Goal: Transaction & Acquisition: Purchase product/service

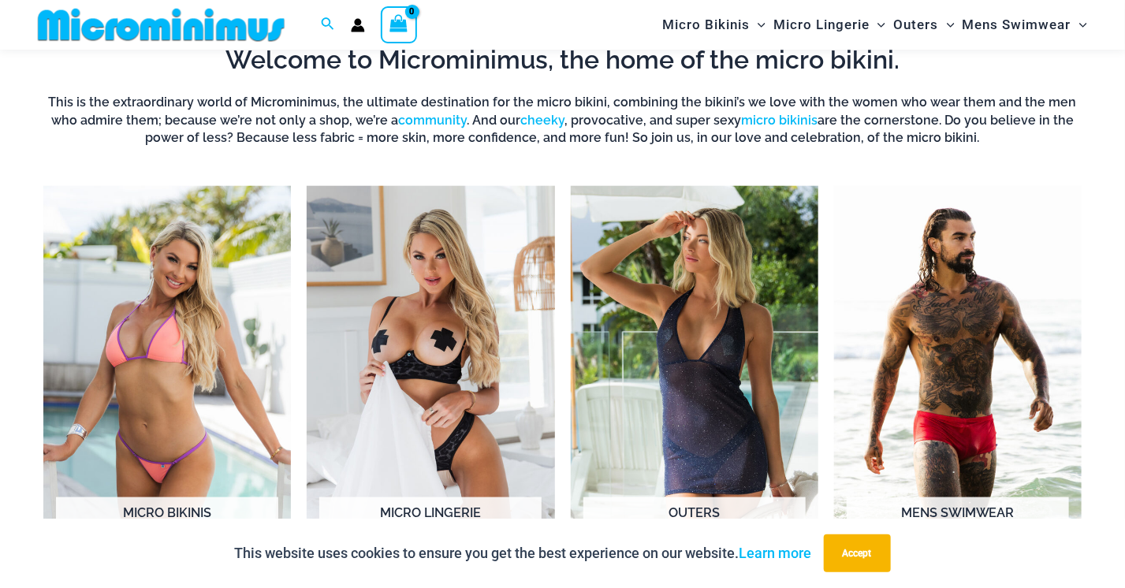
scroll to position [936, 0]
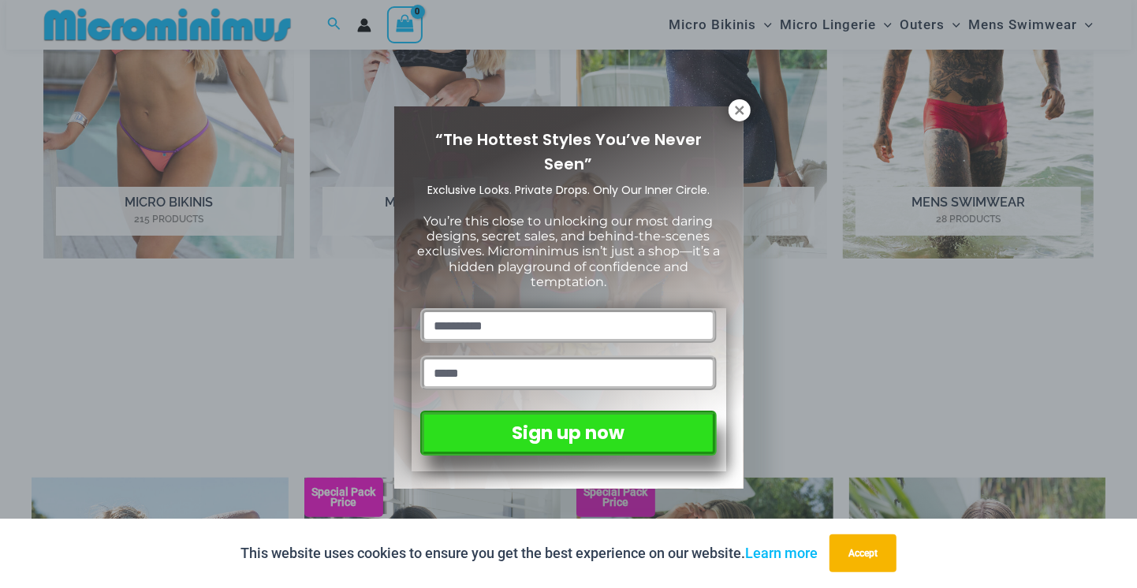
click at [731, 120] on div "“The Hottest Styles You’ve Never Seen” Exclusive Looks. Private Drops. Only Our…" at bounding box center [568, 297] width 349 height 382
click at [742, 114] on icon at bounding box center [740, 110] width 14 height 14
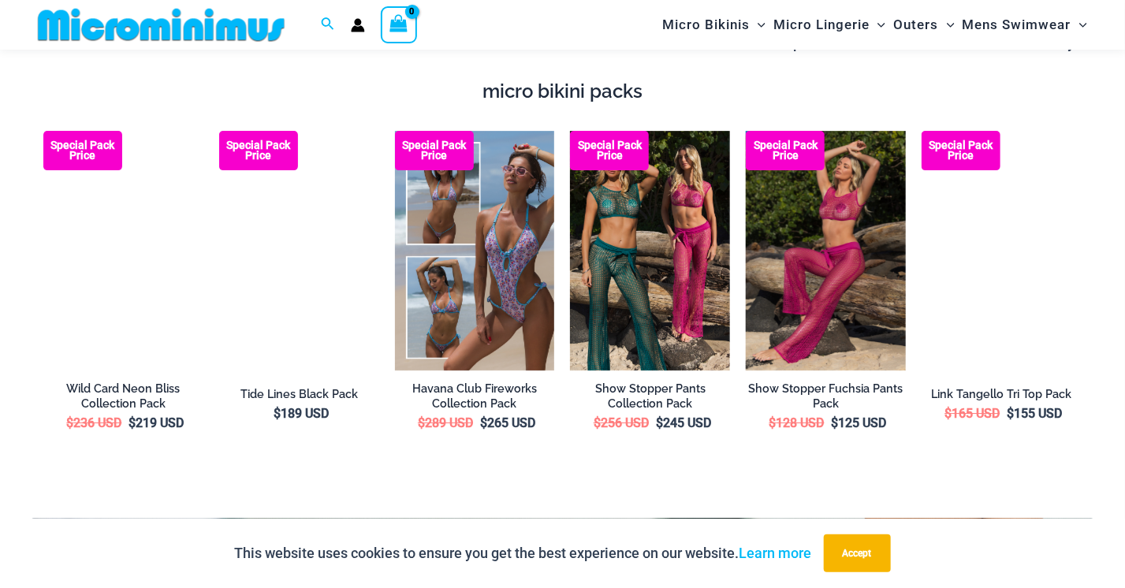
scroll to position [2198, 0]
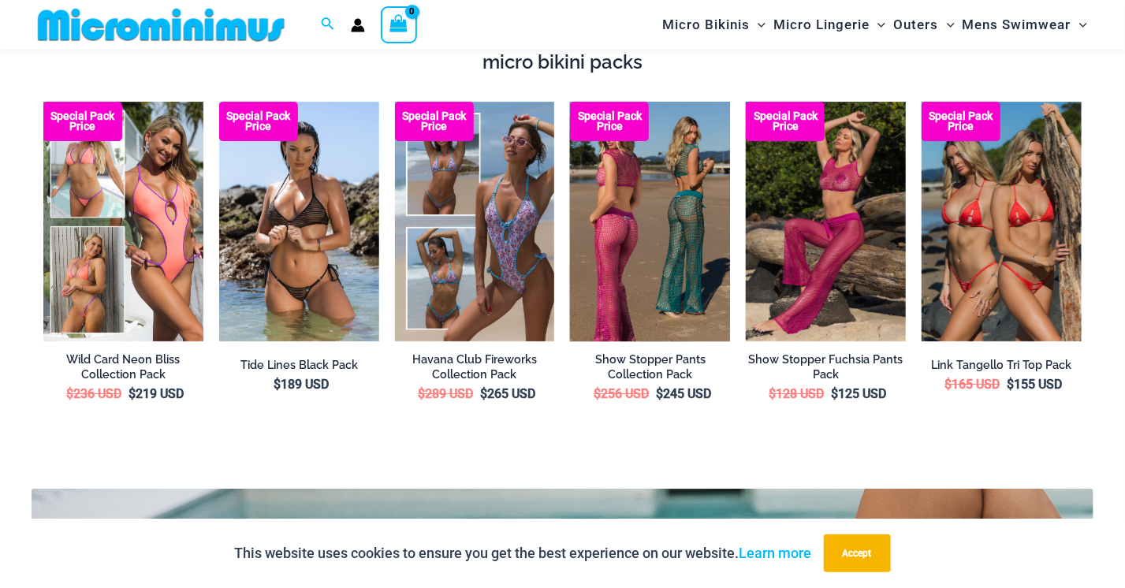
click at [662, 195] on img at bounding box center [650, 222] width 160 height 240
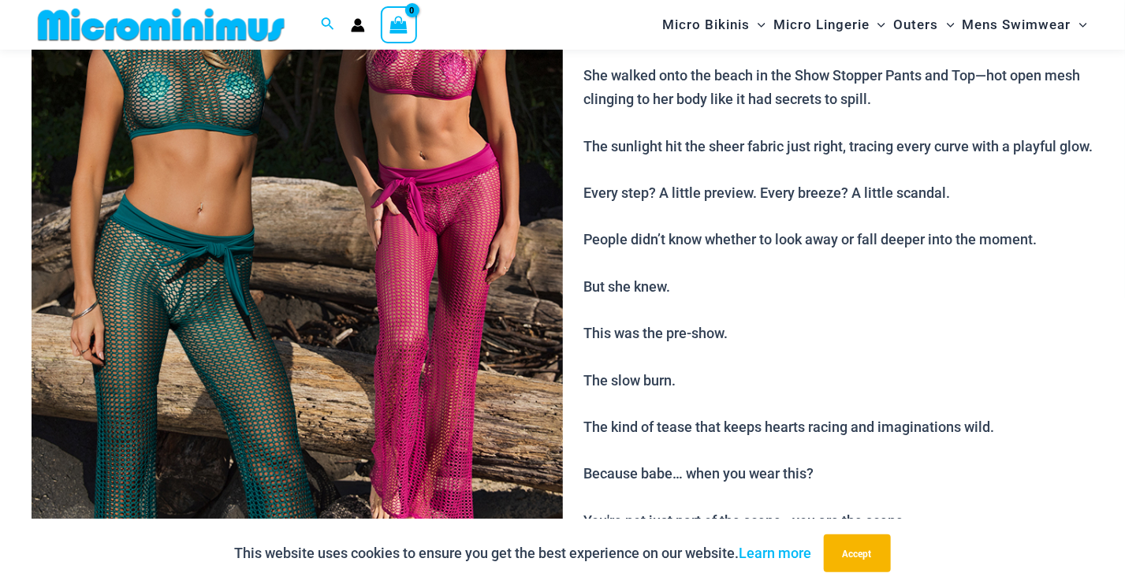
scroll to position [300, 0]
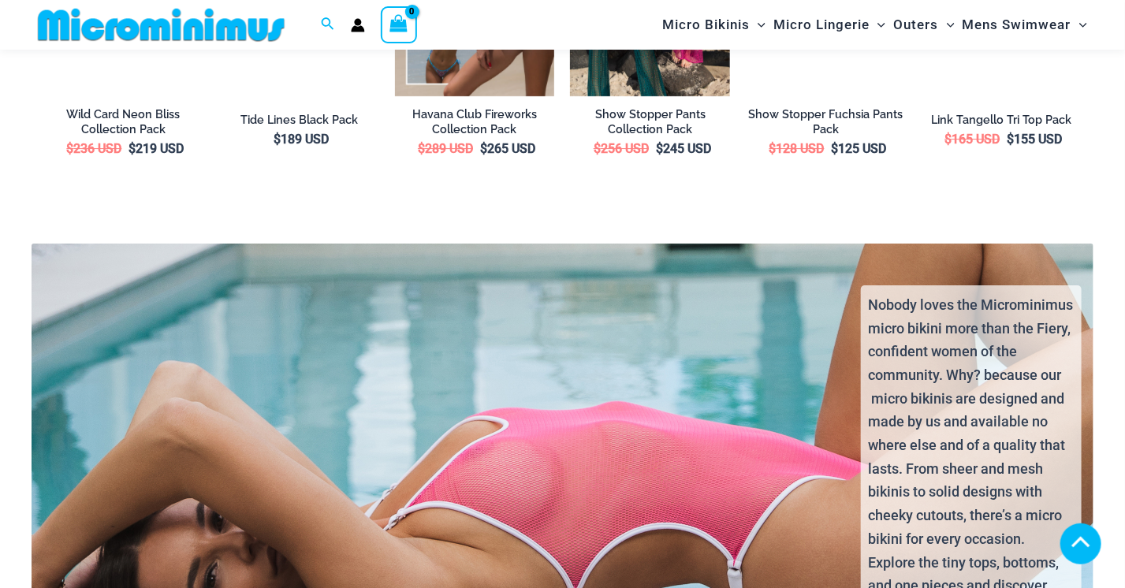
scroll to position [2198, 0]
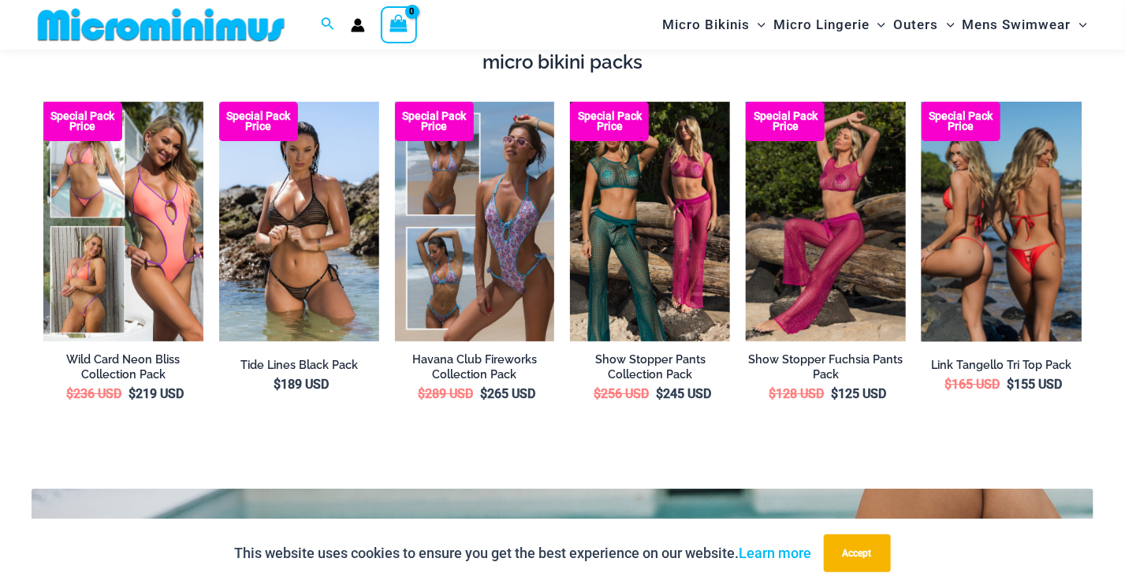
click at [1024, 220] on img at bounding box center [1002, 222] width 160 height 240
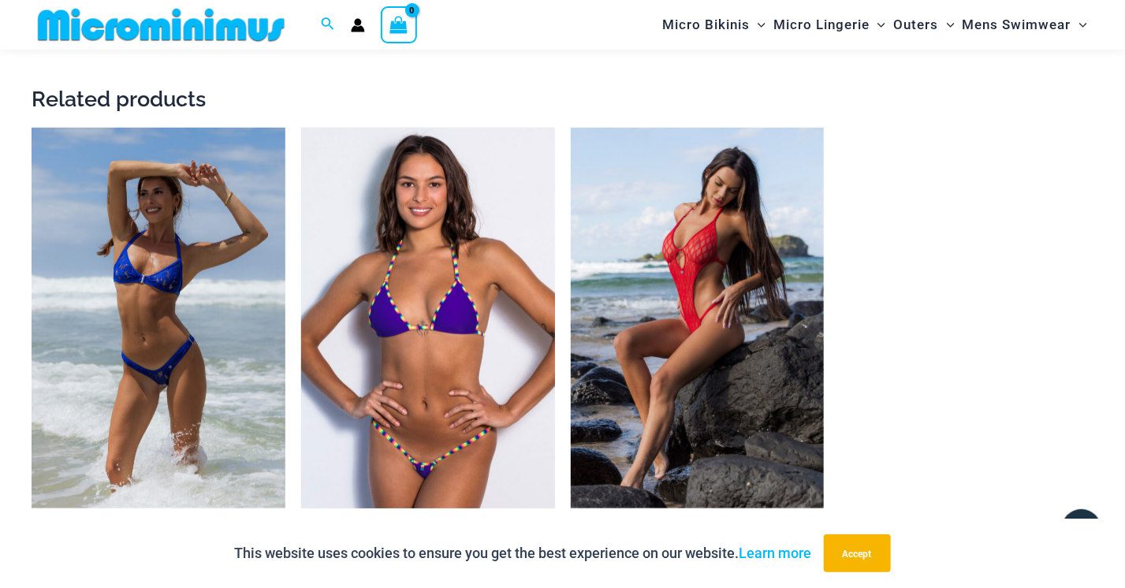
scroll to position [3455, 0]
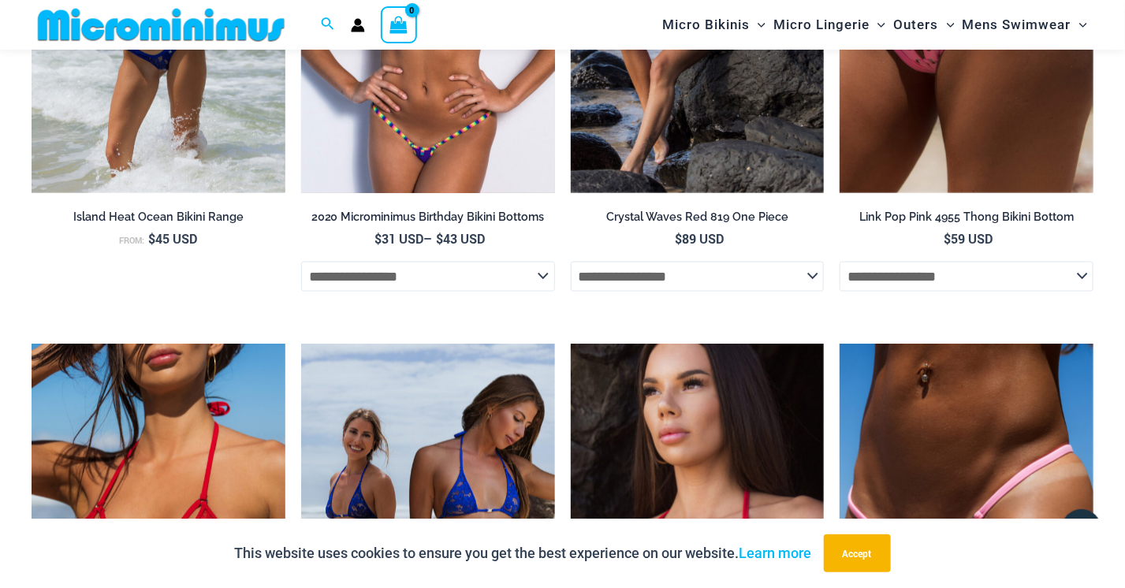
click at [413, 213] on h2 "2020 Microminimus Birthday Bikini Bottoms" at bounding box center [428, 217] width 254 height 15
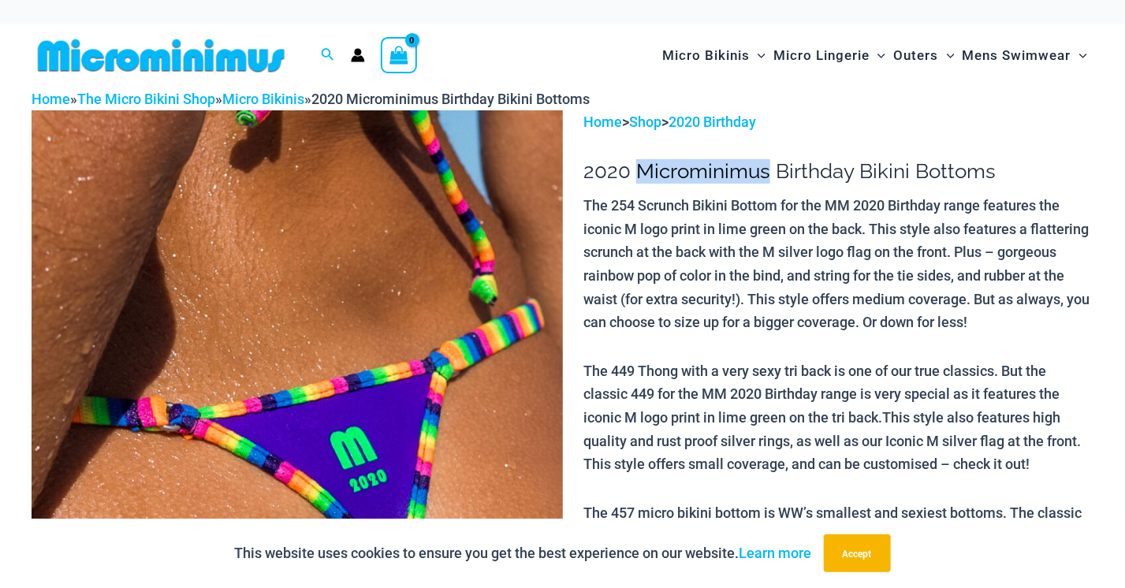
drag, startPoint x: 636, startPoint y: 173, endPoint x: 766, endPoint y: 169, distance: 130.2
click at [766, 169] on h1 "2020 Microminimus Birthday Bikini Bottoms" at bounding box center [839, 171] width 510 height 24
drag, startPoint x: 766, startPoint y: 169, endPoint x: 732, endPoint y: 162, distance: 34.6
copy h1 "Microminimus"
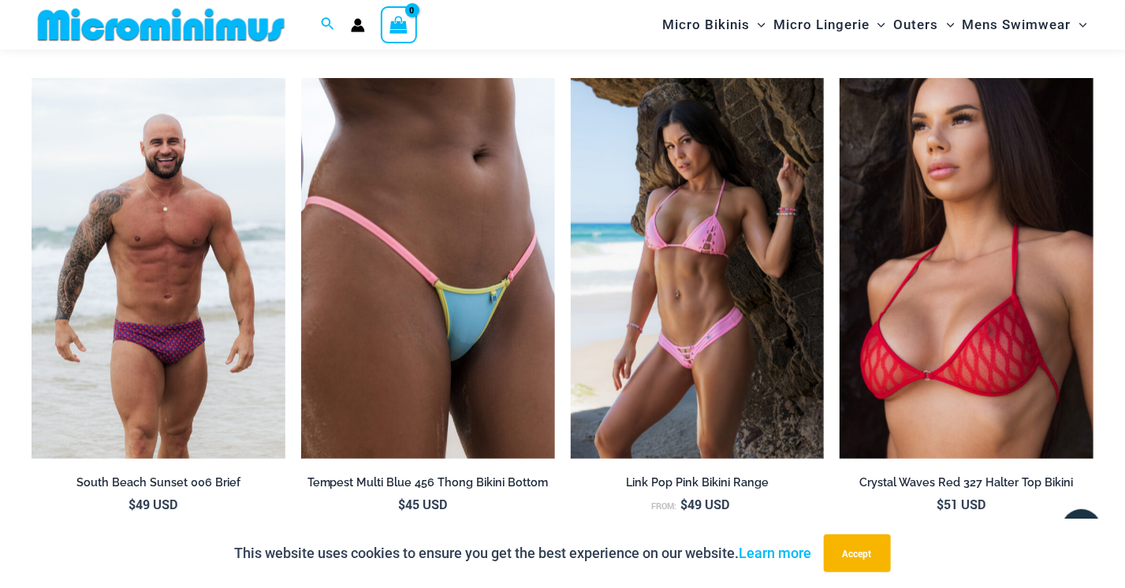
scroll to position [4806, 0]
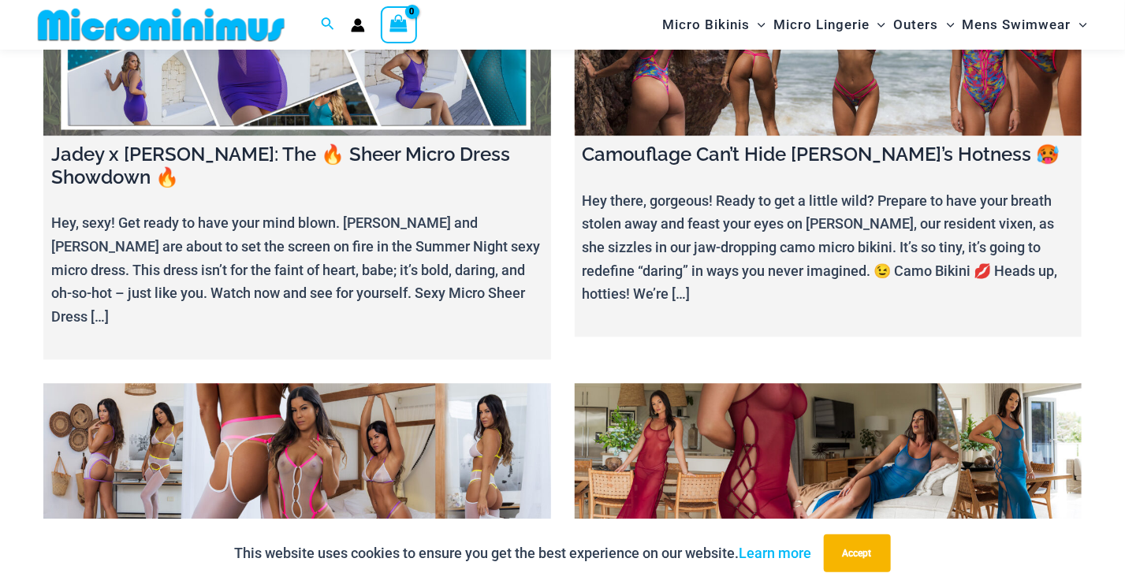
scroll to position [1562, 0]
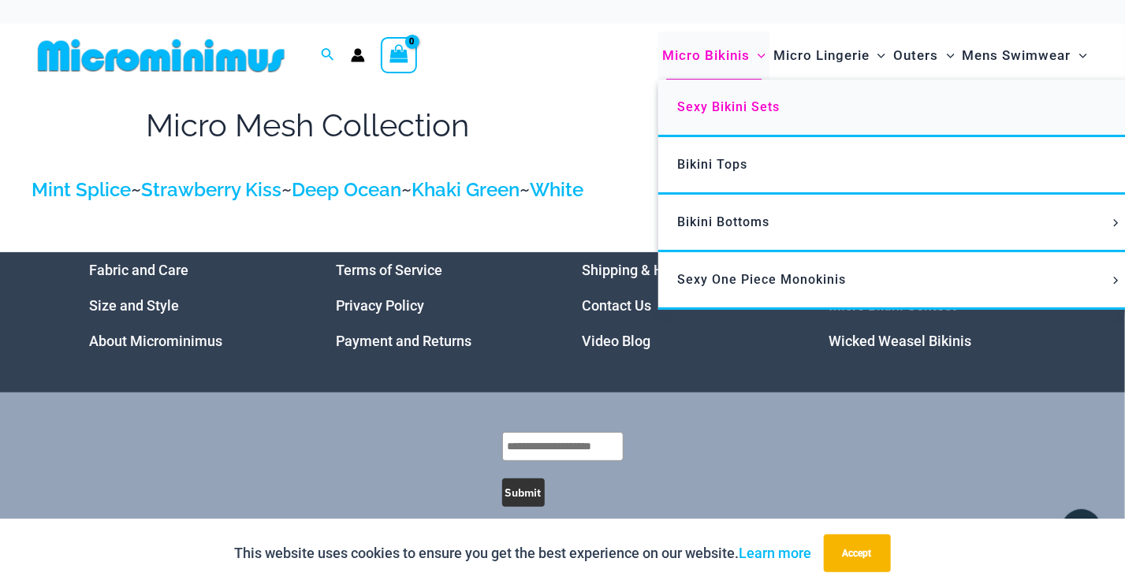
click at [715, 106] on span "Sexy Bikini Sets" at bounding box center [728, 106] width 103 height 15
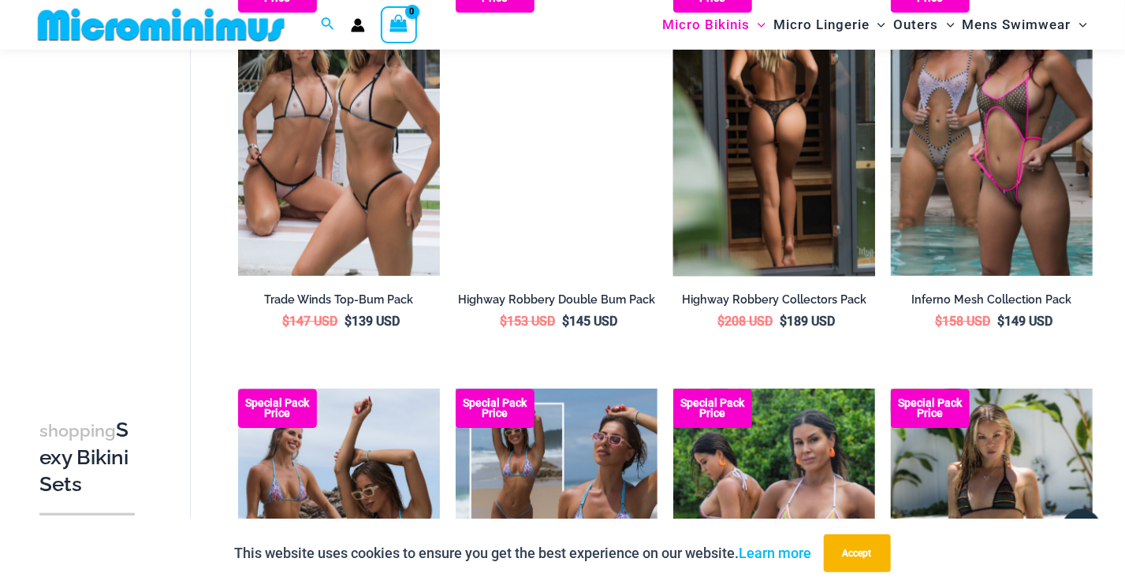
scroll to position [1878, 0]
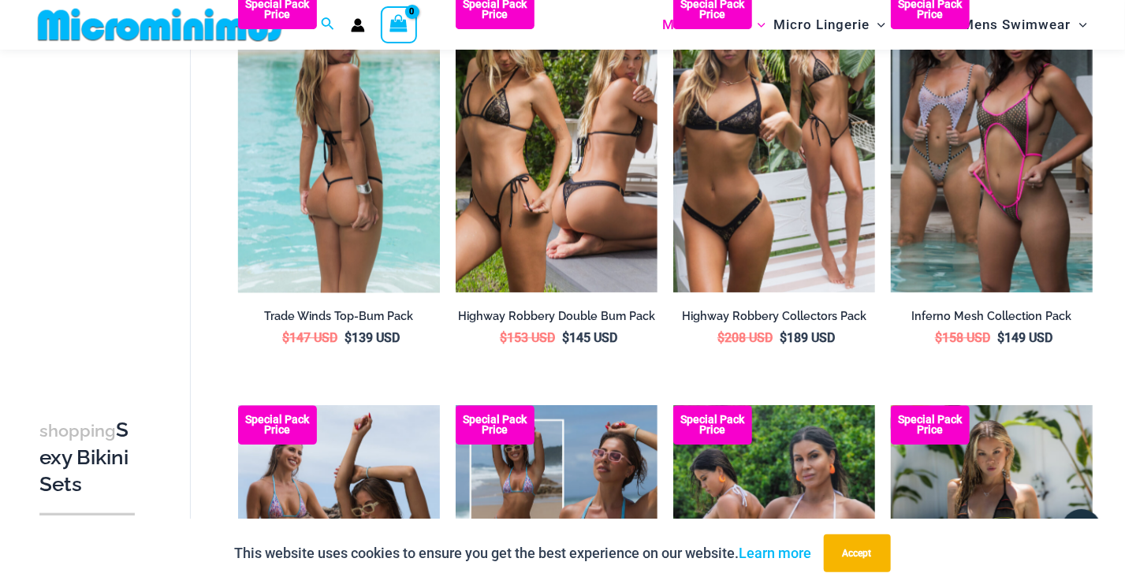
click at [341, 143] on img at bounding box center [339, 141] width 202 height 303
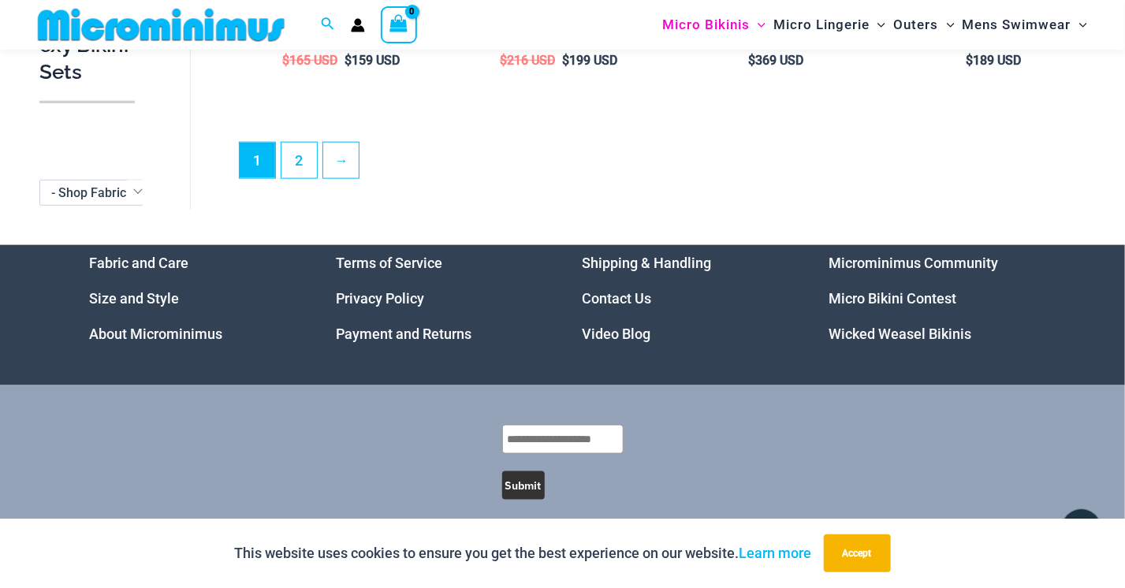
scroll to position [64, 0]
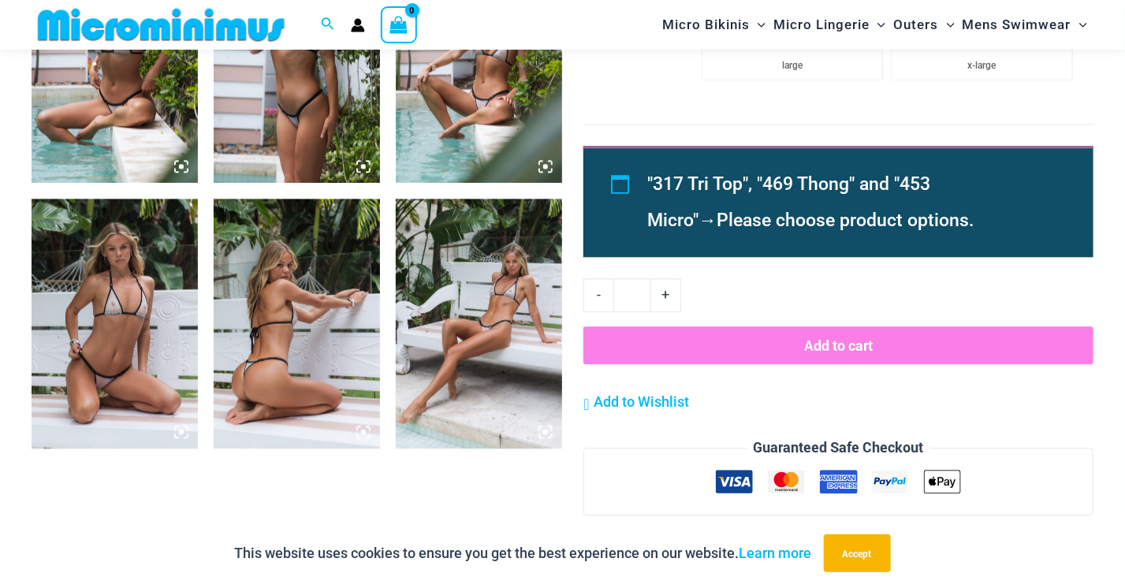
scroll to position [1571, 0]
